Goal: Navigation & Orientation: Go to known website

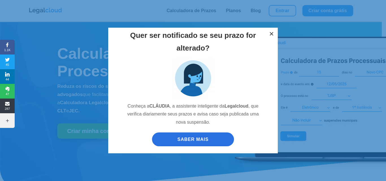
click at [273, 33] on button "×" at bounding box center [271, 34] width 12 height 12
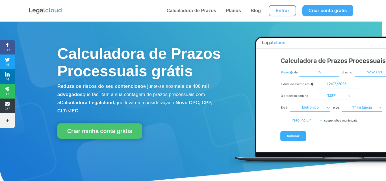
click at [282, 11] on div "Quer ser notificado se seu prazo for alterado? Conheça a [PERSON_NAME] , a assi…" at bounding box center [193, 90] width 386 height 181
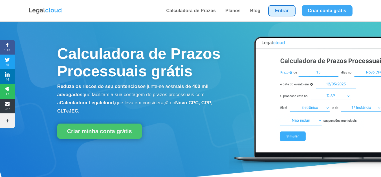
click at [282, 11] on link "Entrar" at bounding box center [281, 10] width 27 height 11
